Goal: Use online tool/utility: Utilize a website feature to perform a specific function

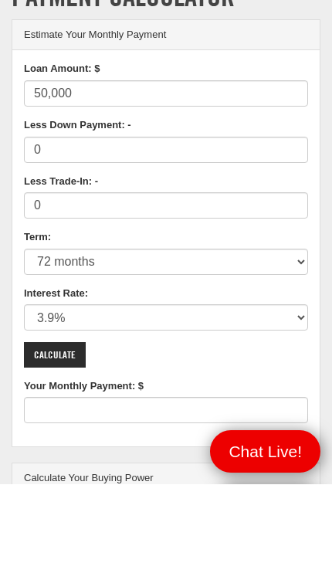
type input "50,000"
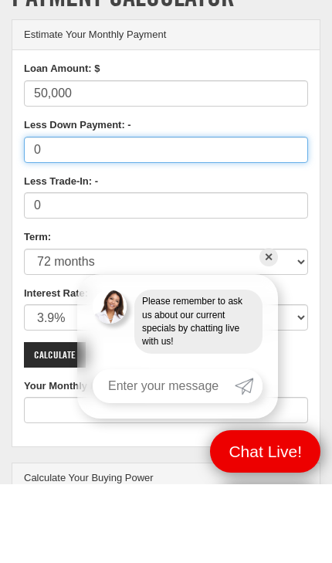
click at [164, 222] on input "0" at bounding box center [166, 228] width 284 height 26
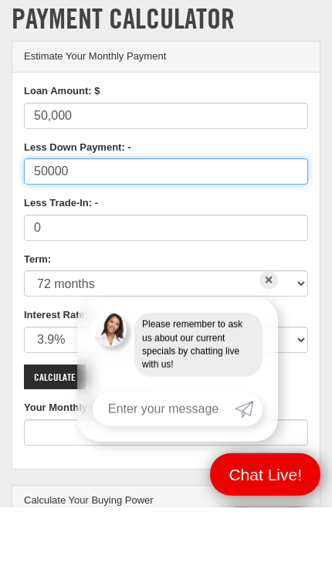
type input "50000"
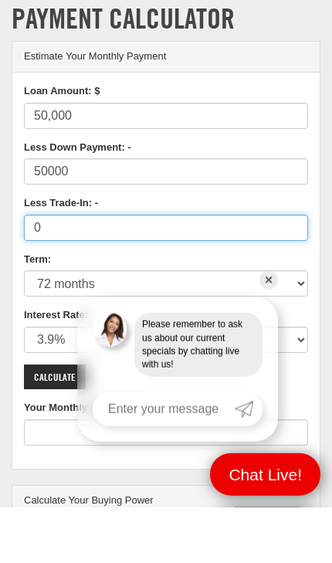
click at [167, 270] on input "0" at bounding box center [166, 283] width 284 height 26
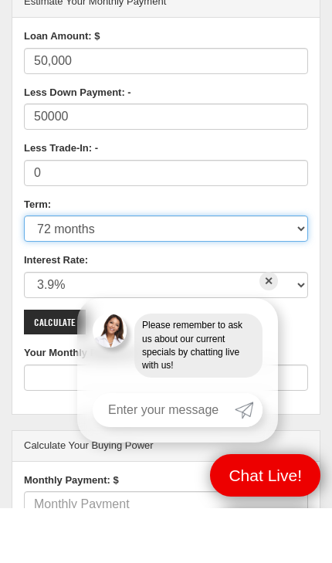
click at [302, 270] on select "12 months 24 months 36 months 48 months 60 months 66 months 72 months 84 months" at bounding box center [166, 283] width 284 height 26
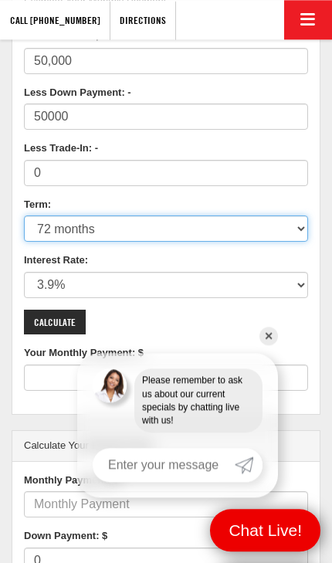
select select "84"
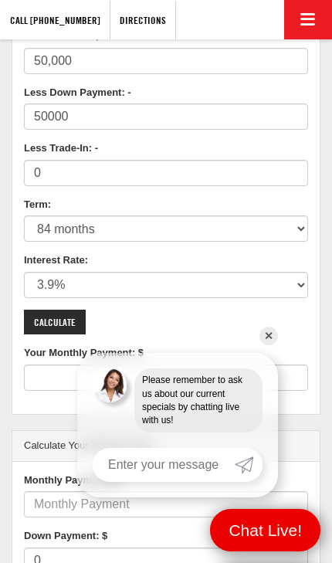
click at [262, 343] on link "✕" at bounding box center [268, 336] width 19 height 19
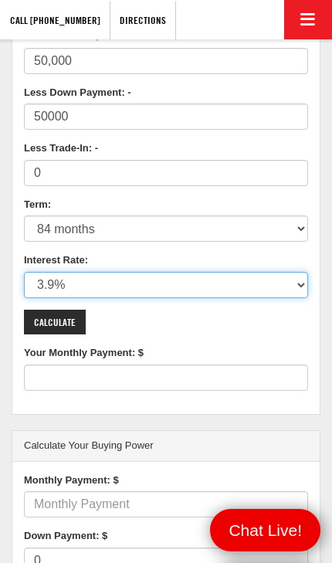
click at [300, 293] on select "0% 0.9% 1.9% 2.9% 3.9% 4.9% 5.9% 6.9% 7.9% 8.9% 9.9% 10.9% 11.9% 12.9% 13.9% 14…" at bounding box center [166, 285] width 284 height 26
select select "5.9"
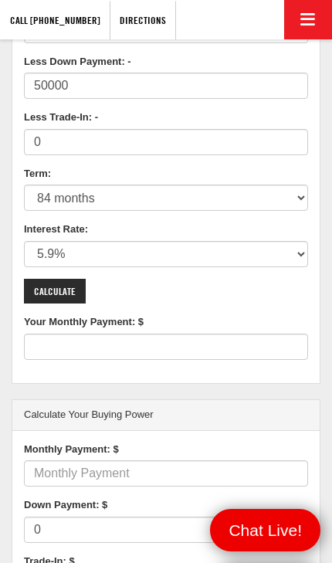
scroll to position [223, 0]
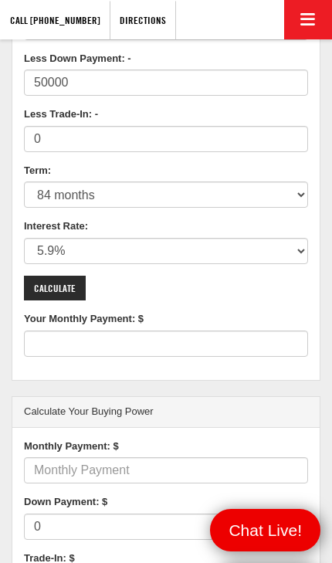
click at [55, 287] on input "Calculate" at bounding box center [55, 288] width 62 height 25
click at [66, 312] on label "Your Monthly Payment: $" at bounding box center [83, 319] width 143 height 15
click at [66, 330] on input "Your Monthly Payment: $" at bounding box center [166, 343] width 284 height 26
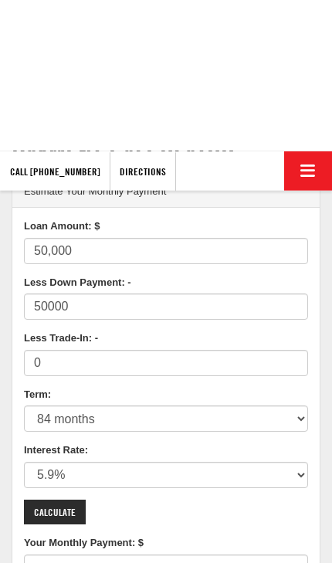
scroll to position [152, 0]
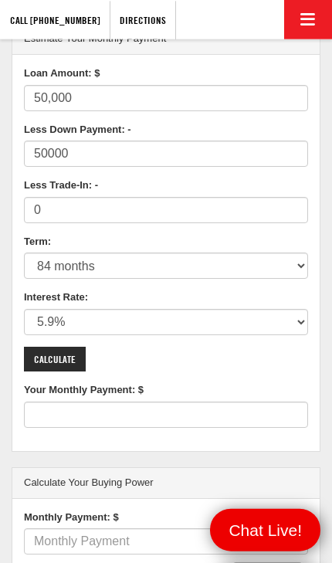
click at [68, 355] on input "Calculate" at bounding box center [55, 359] width 62 height 25
